Goal: Task Accomplishment & Management: Manage account settings

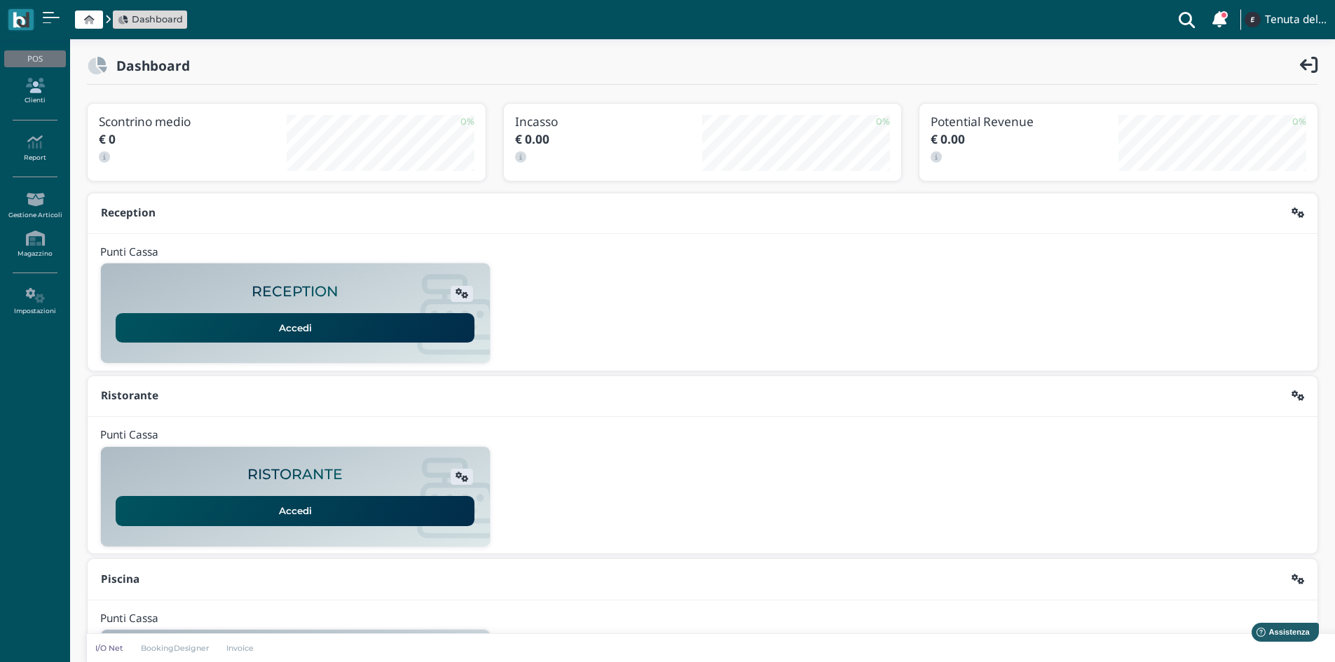
click at [41, 84] on icon at bounding box center [34, 85] width 61 height 15
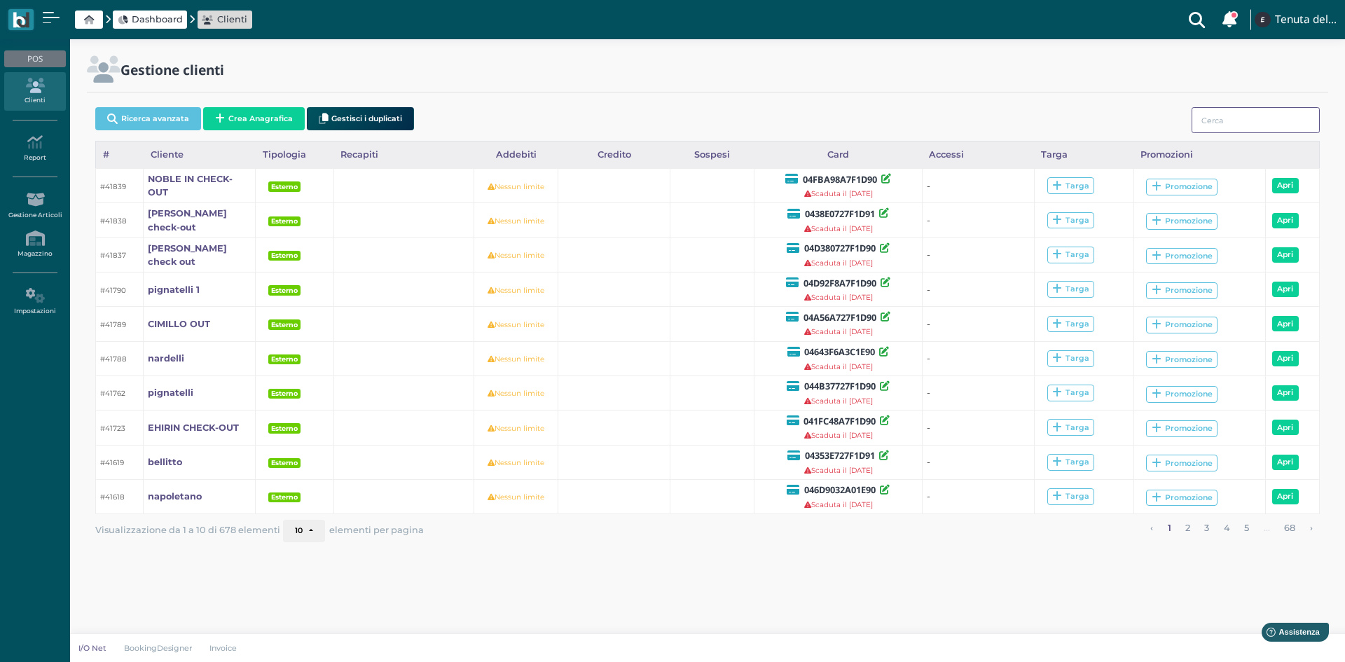
click at [1288, 116] on input "search" at bounding box center [1256, 120] width 128 height 26
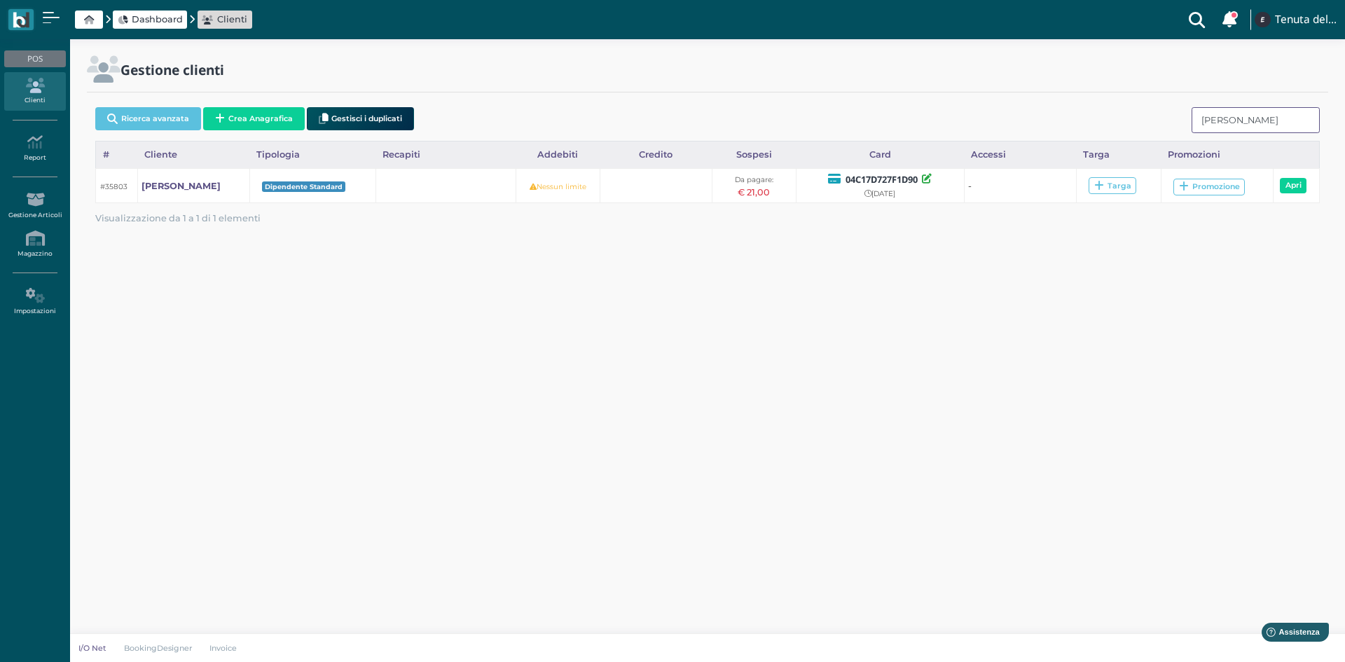
drag, startPoint x: 1279, startPoint y: 116, endPoint x: 1158, endPoint y: 114, distance: 122.0
click at [1158, 114] on div "Ricerca avanzata Crea Anagrafica Gestisci i duplicati leonard" at bounding box center [707, 121] width 1225 height 39
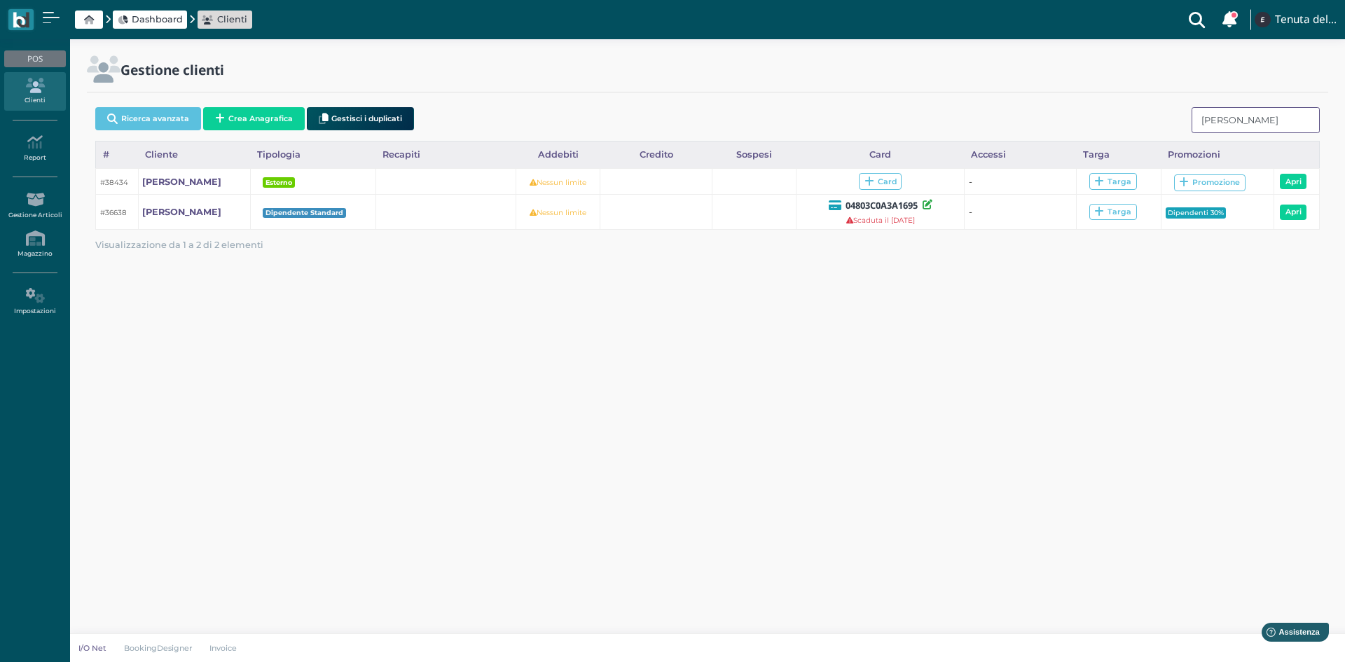
drag, startPoint x: 1247, startPoint y: 117, endPoint x: 1131, endPoint y: 121, distance: 115.7
click at [1128, 121] on div "Ricerca avanzata Crea Anagrafica Gestisci i duplicati piero" at bounding box center [707, 121] width 1225 height 39
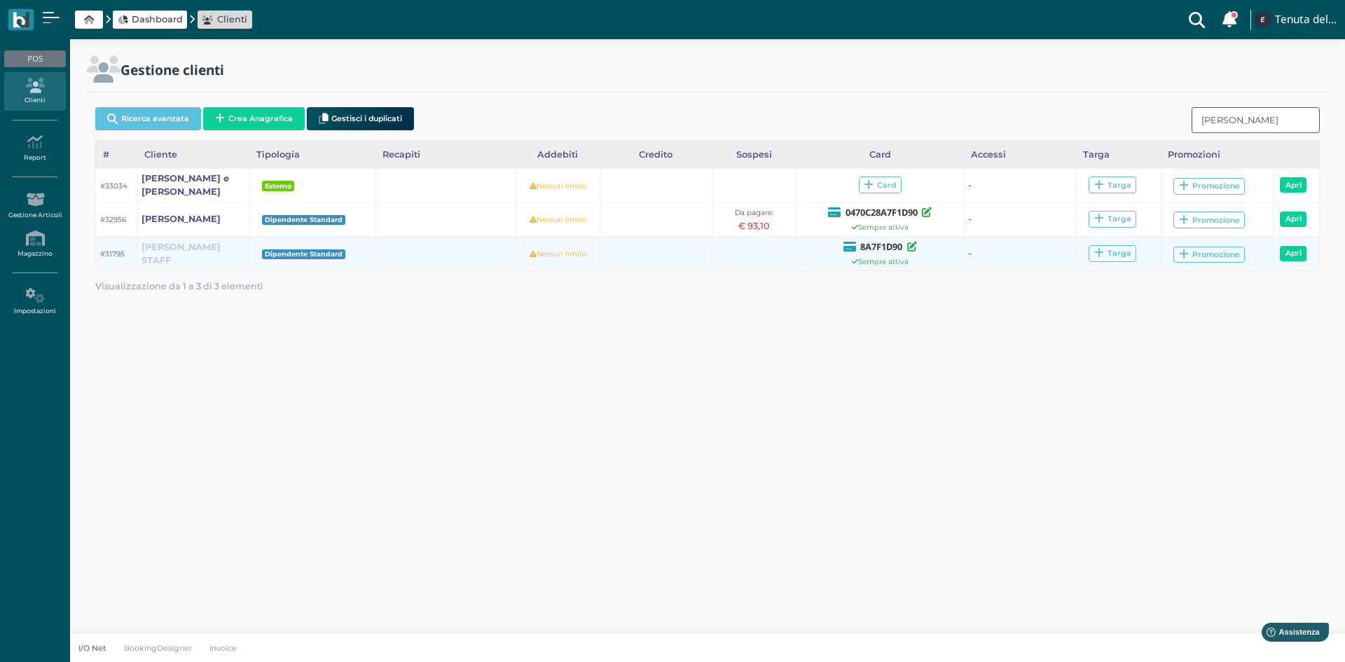
type input "noemi"
click at [175, 256] on b "noemi STAFF" at bounding box center [181, 254] width 79 height 24
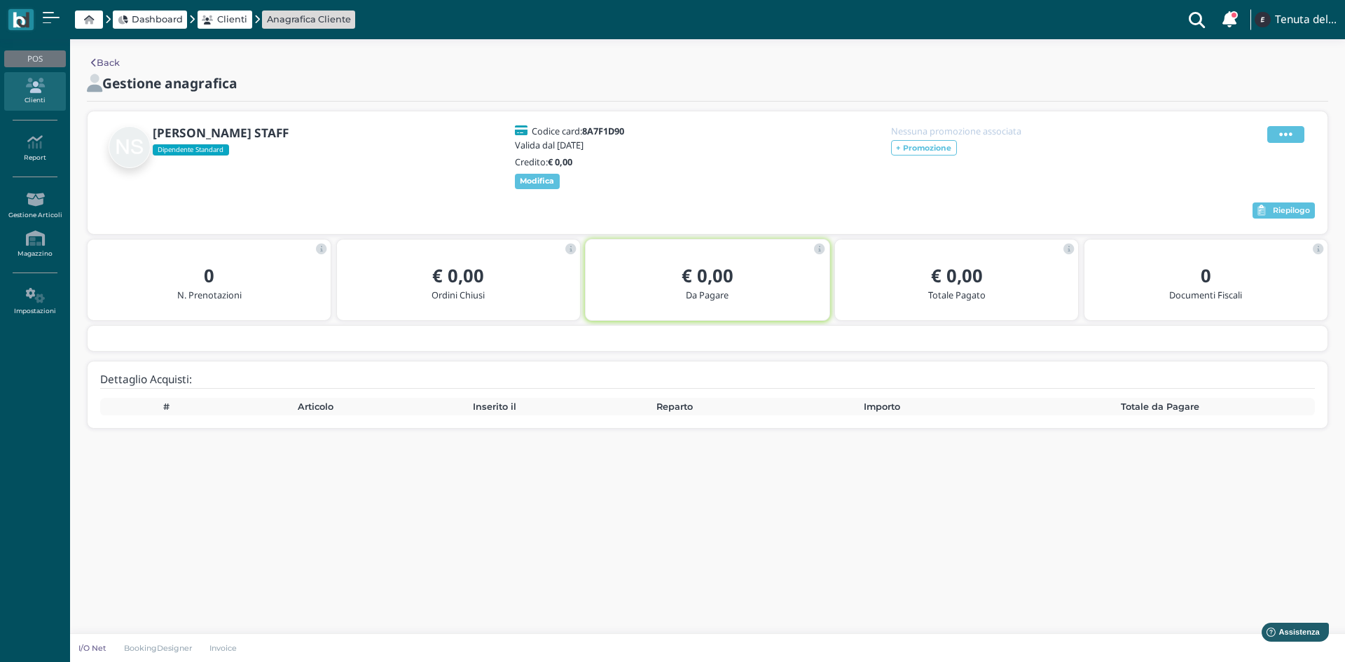
click at [1287, 134] on icon at bounding box center [1285, 134] width 13 height 15
click at [1247, 210] on span "Elimina" at bounding box center [1241, 211] width 36 height 13
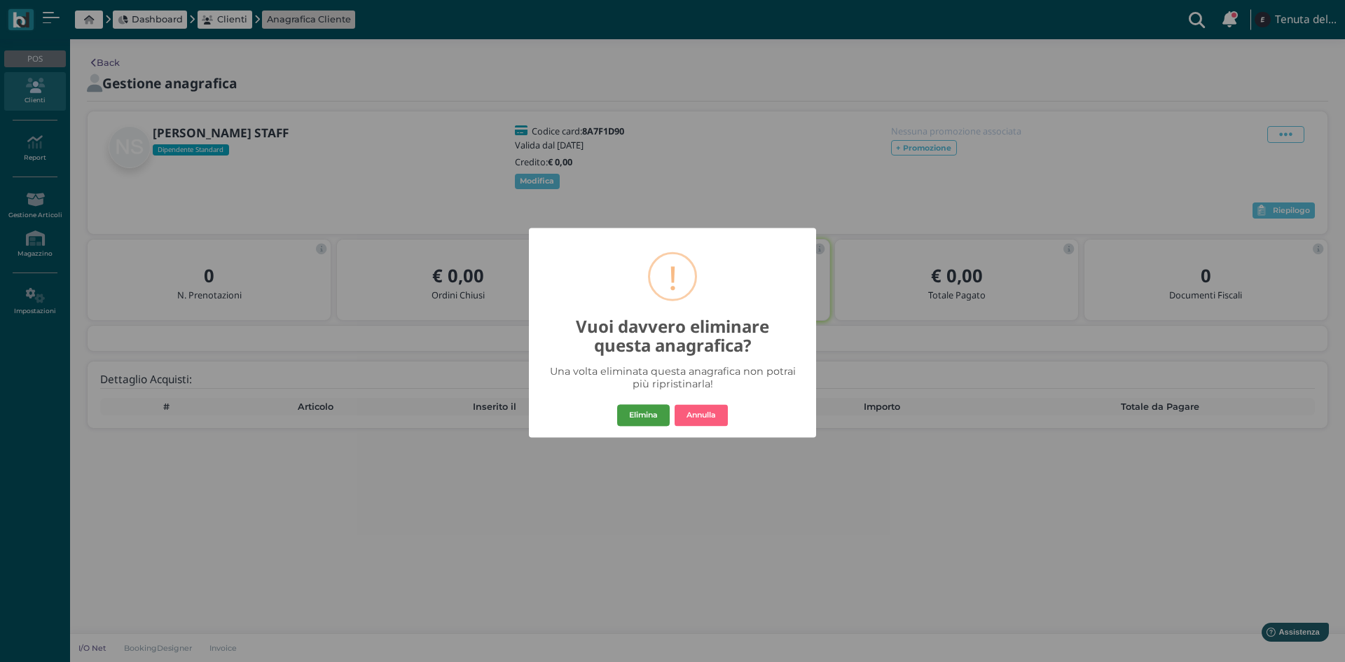
click at [657, 419] on button "Elimina" at bounding box center [643, 415] width 53 height 22
